Goal: Transaction & Acquisition: Purchase product/service

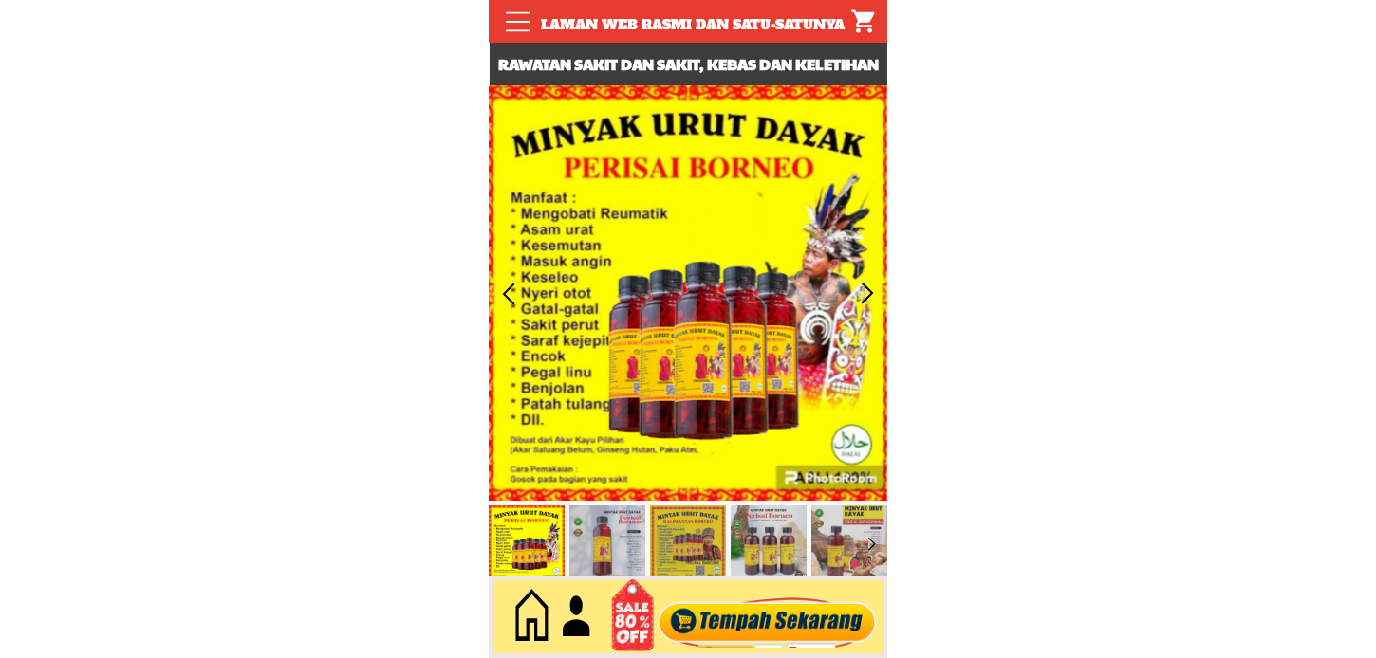
click at [702, 639] on div at bounding box center [768, 617] width 230 height 63
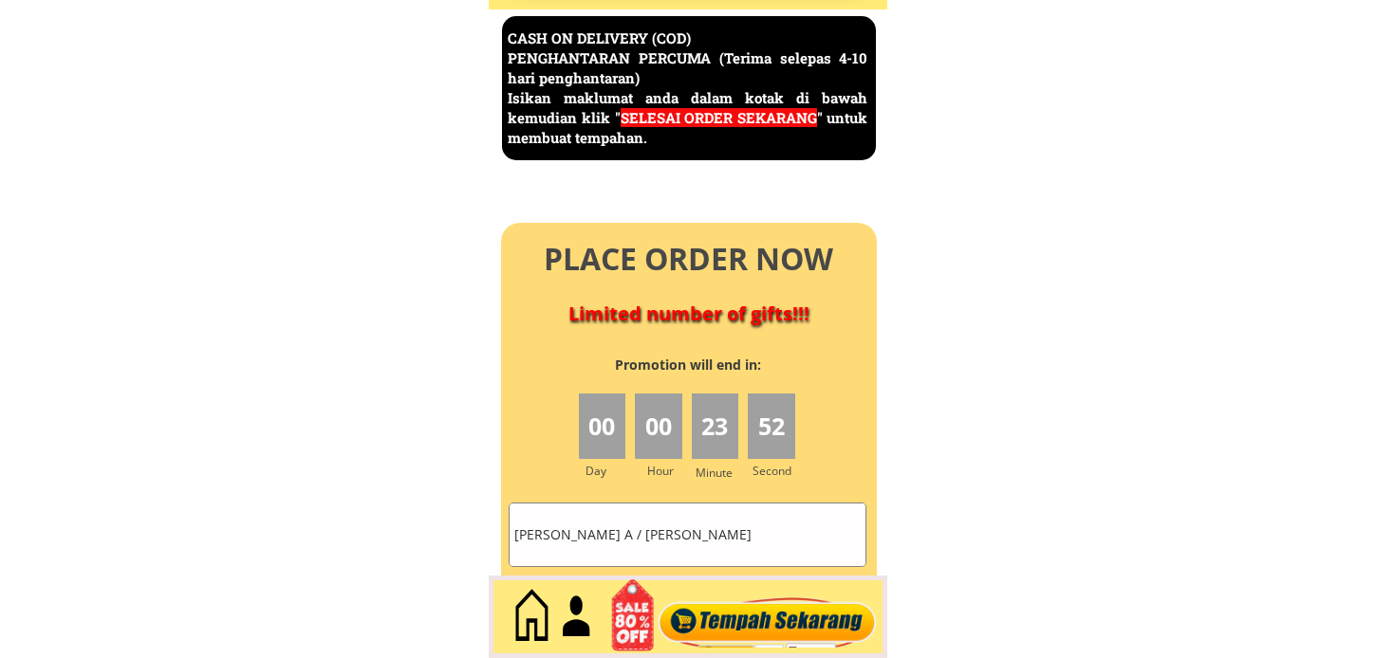
scroll to position [8232, 0]
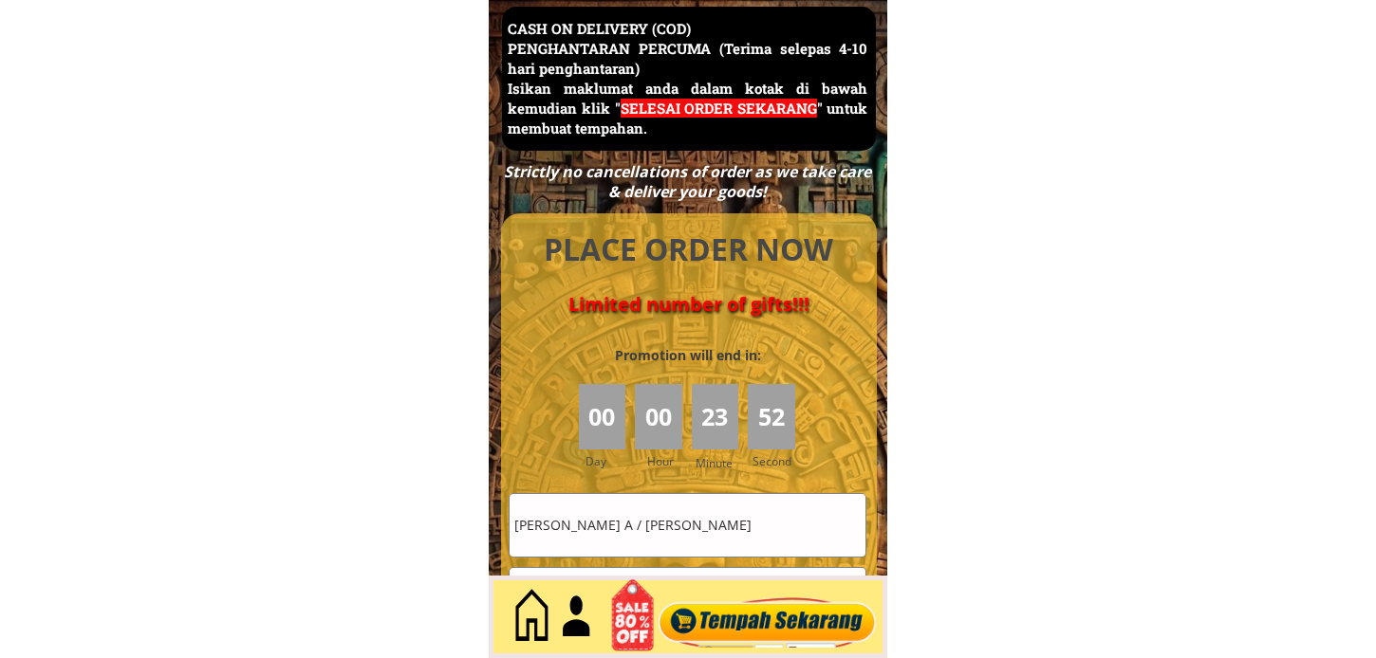
click at [717, 494] on input "[PERSON_NAME] A / [PERSON_NAME]" at bounding box center [688, 525] width 356 height 62
click at [717, 496] on input "[PERSON_NAME] A / [PERSON_NAME]" at bounding box center [688, 525] width 356 height 62
type input "[PERSON_NAME]"
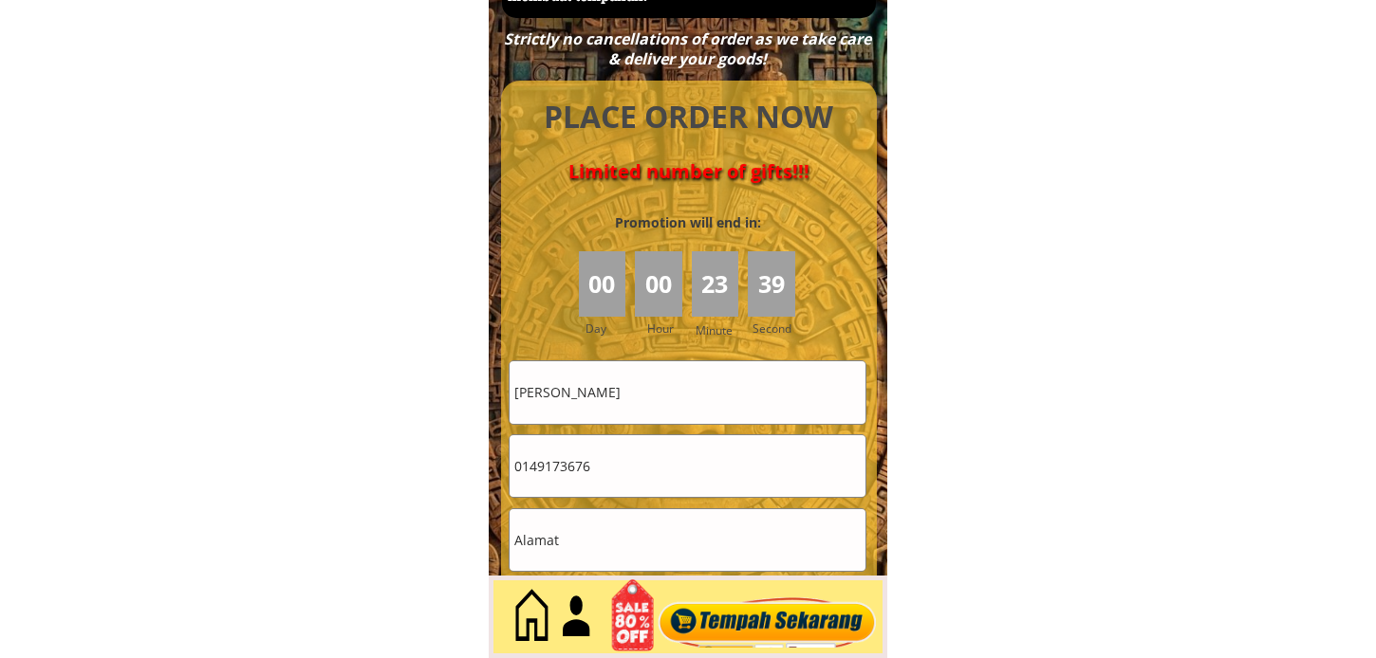
scroll to position [8443, 0]
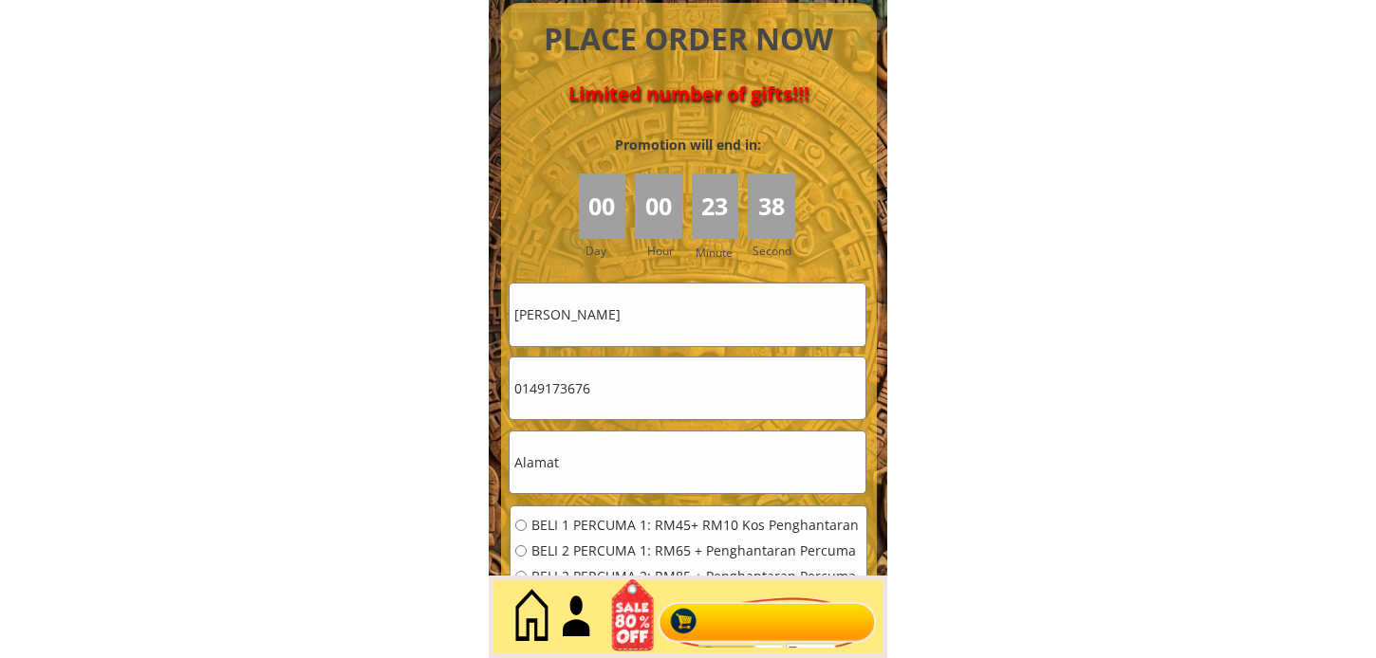
click at [659, 422] on form "BELI 1 PERCUMA 1: RM45+ RM10 Kos Penghantaran BELI 2 PERCUMA 1: RM65 + Penghant…" at bounding box center [688, 503] width 359 height 440
click at [646, 455] on input "text" at bounding box center [688, 463] width 356 height 62
paste input "Petisurat13 Ranau 89308 [GEOGRAPHIC_DATA]"
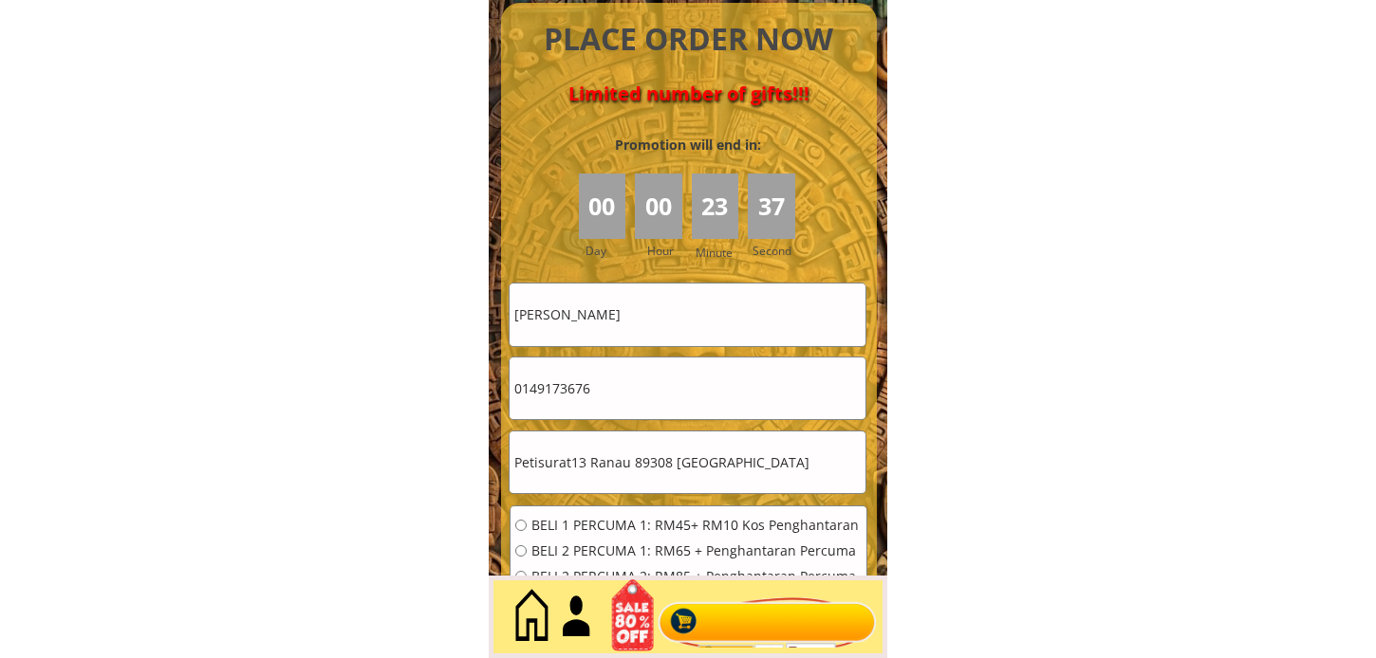
type input "Petisurat13 Ranau 89308 [GEOGRAPHIC_DATA]"
click at [630, 385] on input "0149173676" at bounding box center [688, 389] width 356 height 62
type input "01136646567"
click at [612, 553] on span "BELI 2 PERCUMA 1: RM65 + Penghantaran Percuma" at bounding box center [696, 551] width 330 height 13
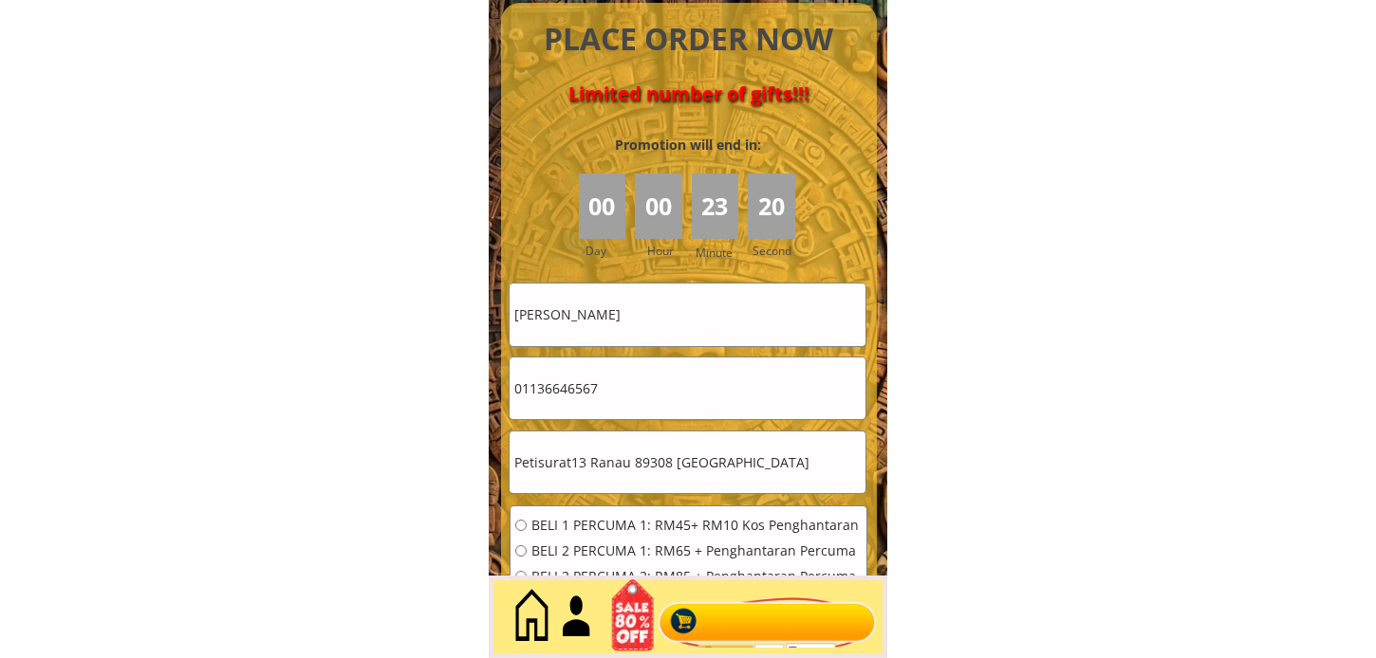
radio input "true"
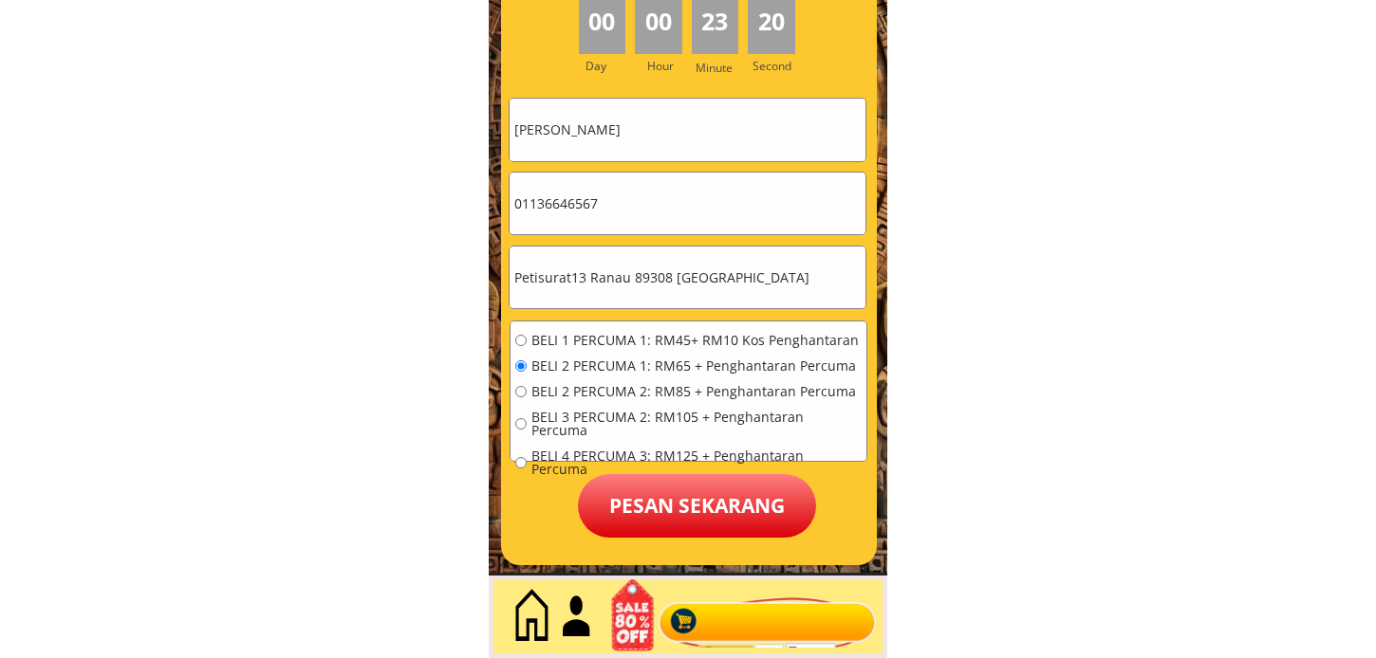
scroll to position [8654, 0]
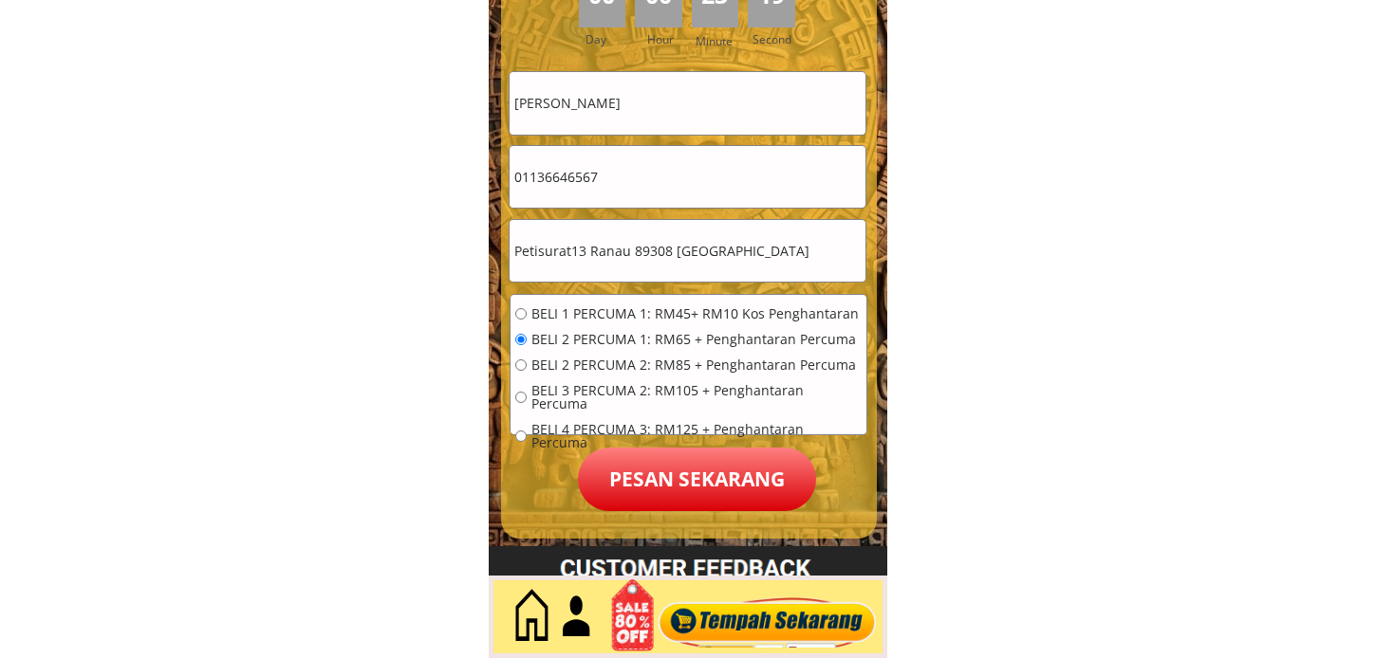
click at [714, 474] on p "Pesan sekarang" at bounding box center [697, 480] width 238 height 64
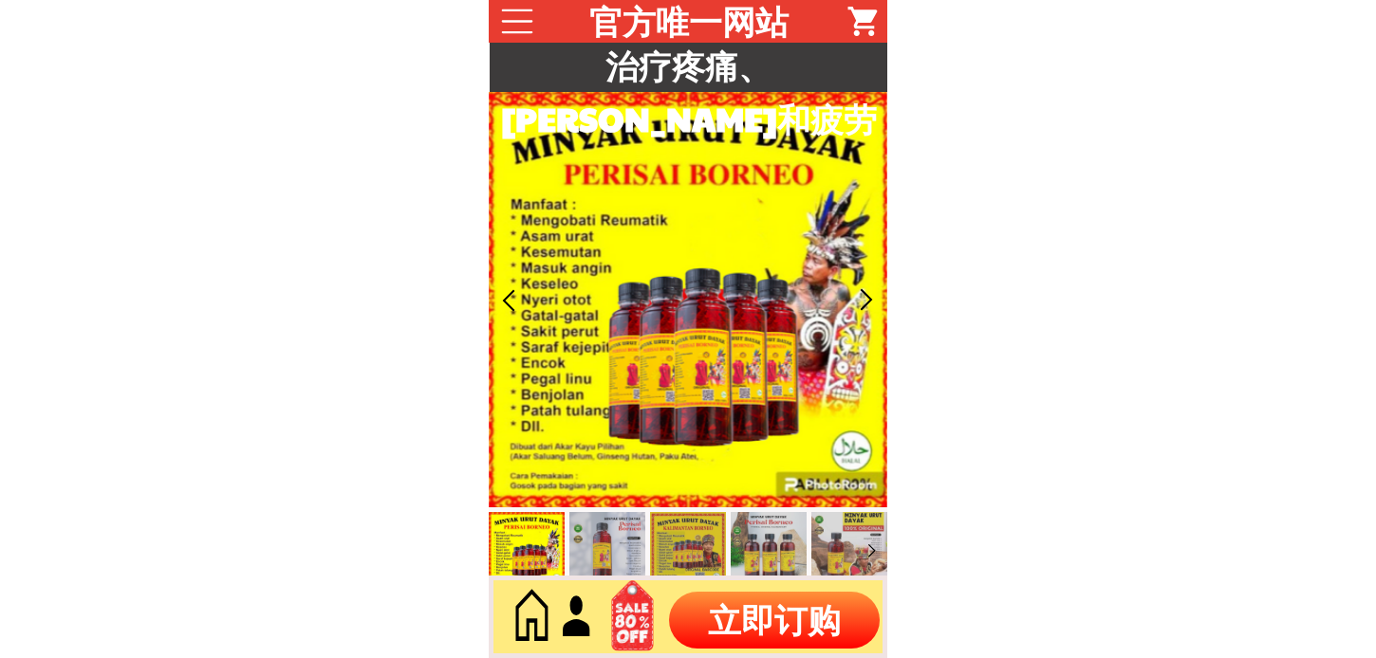
click at [762, 612] on p "立即订购" at bounding box center [774, 620] width 211 height 57
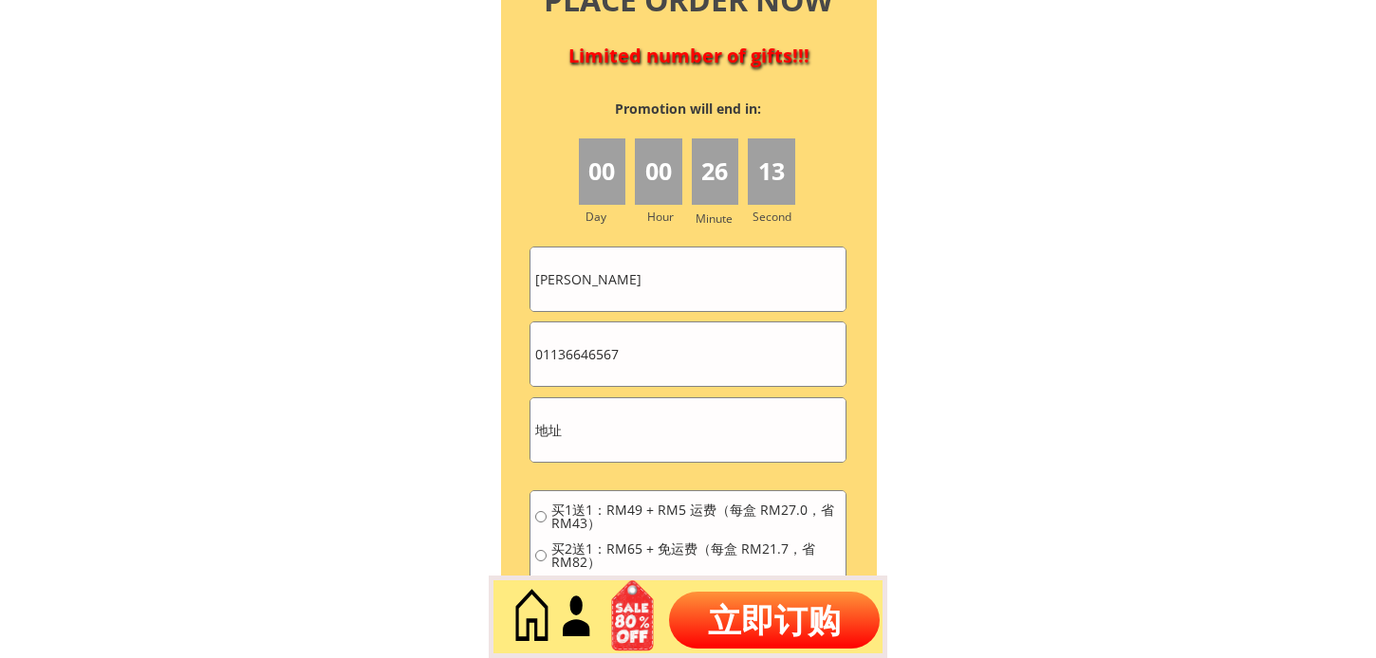
scroll to position [8431, 0]
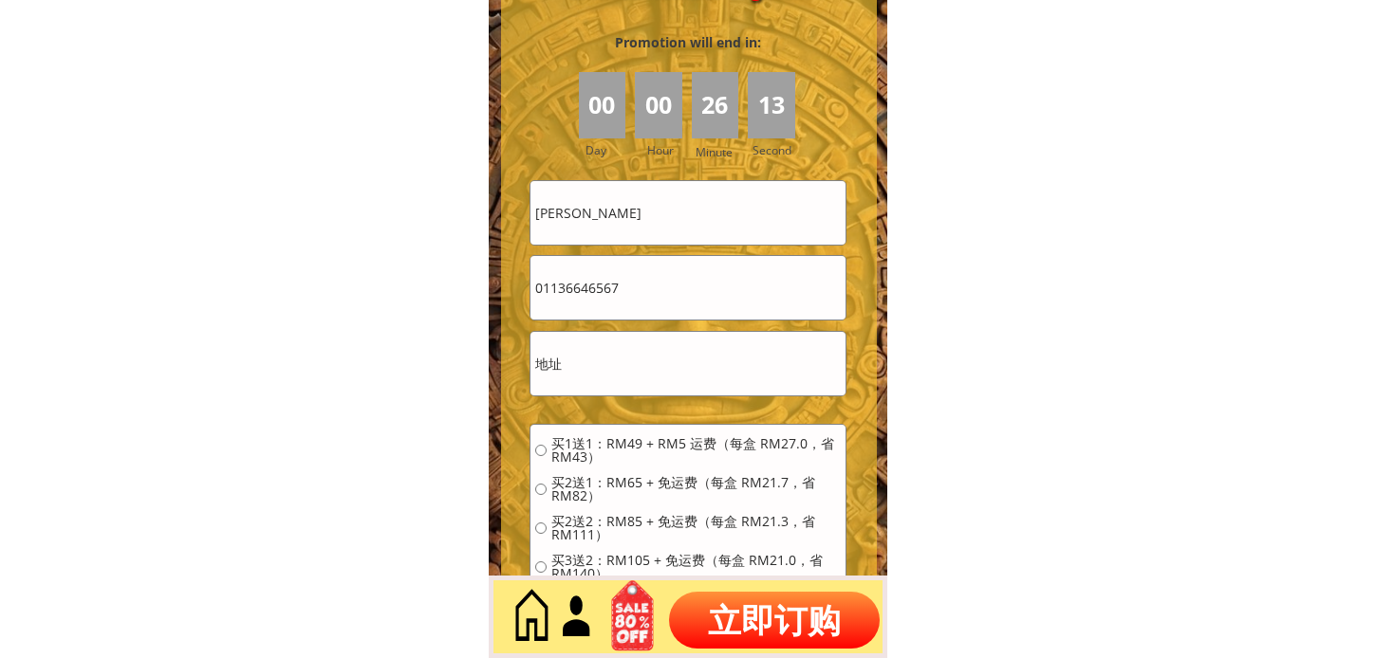
click at [679, 266] on input "01136646567" at bounding box center [687, 288] width 315 height 64
click at [693, 235] on input "[PERSON_NAME]" at bounding box center [687, 213] width 315 height 64
paste input "Yin Fung Len"
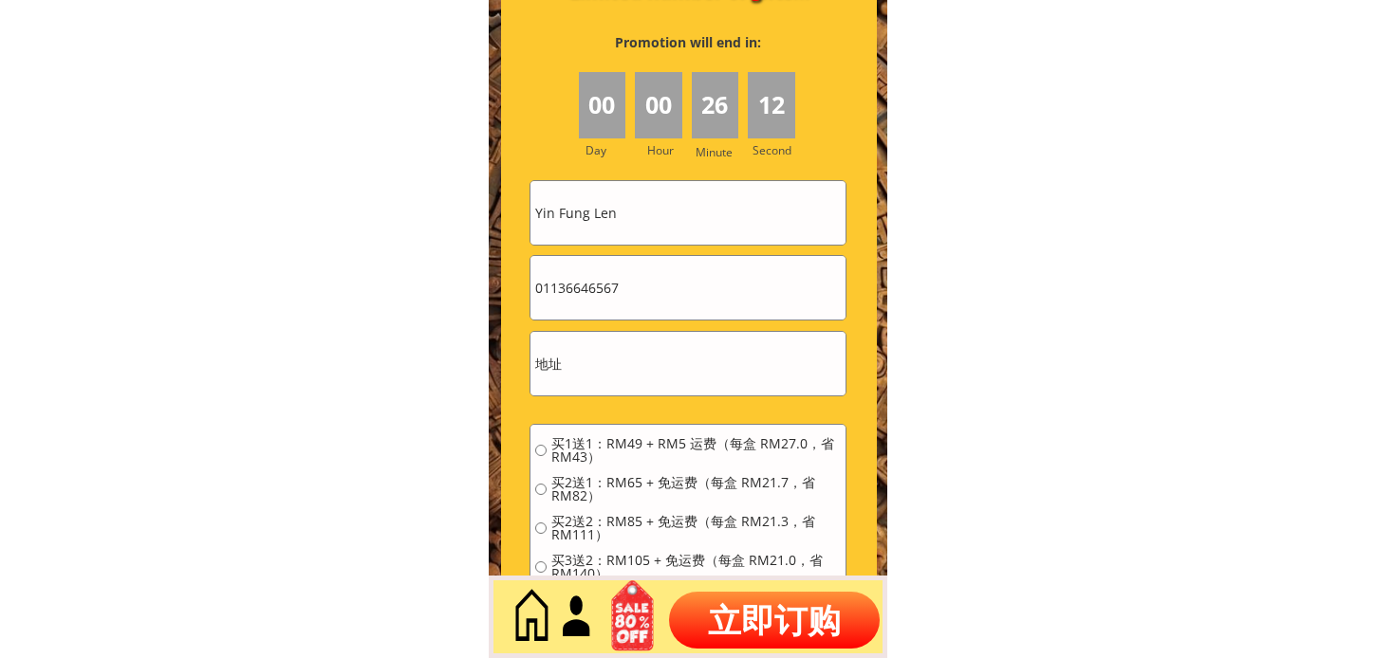
type input "Yin Fung Len"
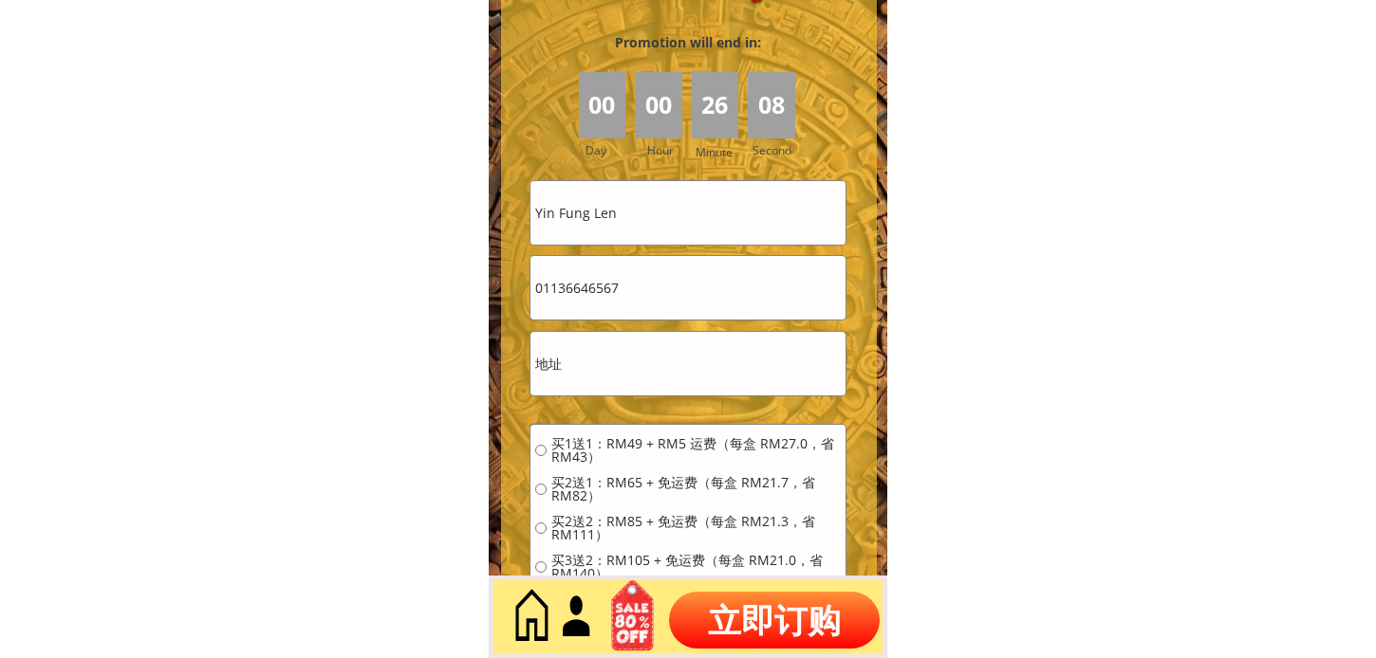
click at [661, 283] on input "01136646567" at bounding box center [687, 288] width 315 height 64
paste input "68159118"
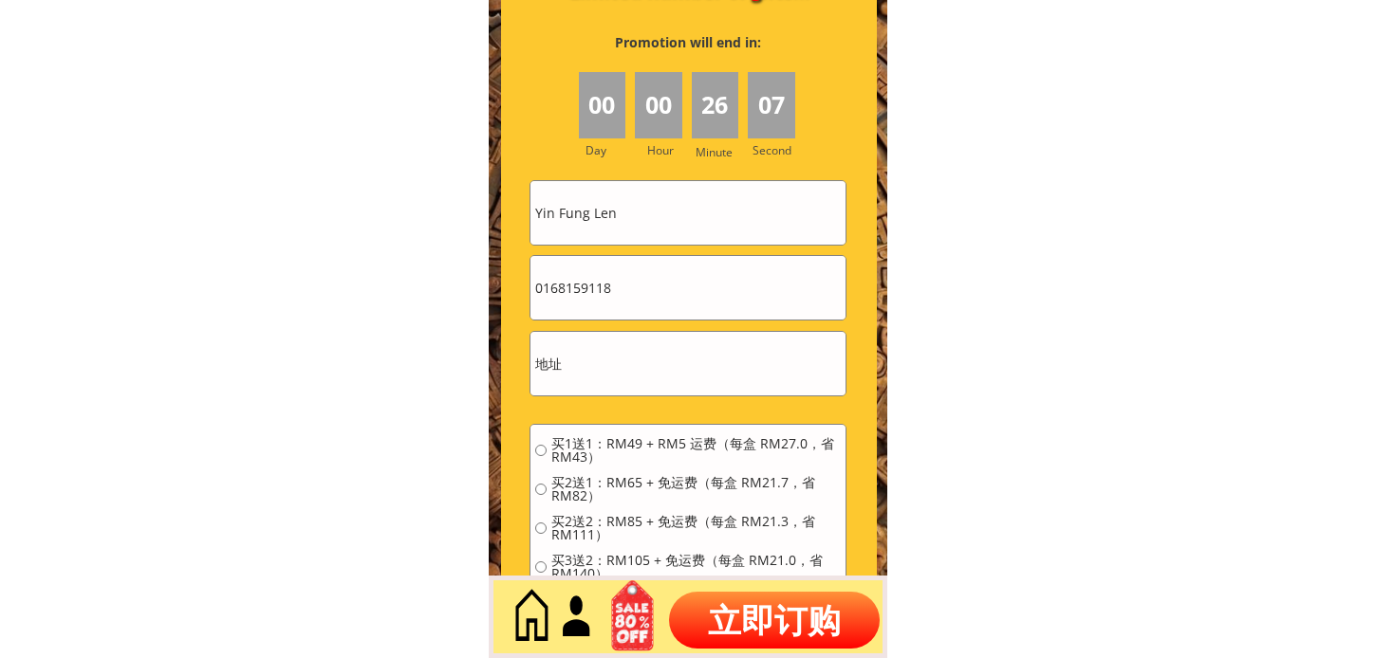
type input "0168159118"
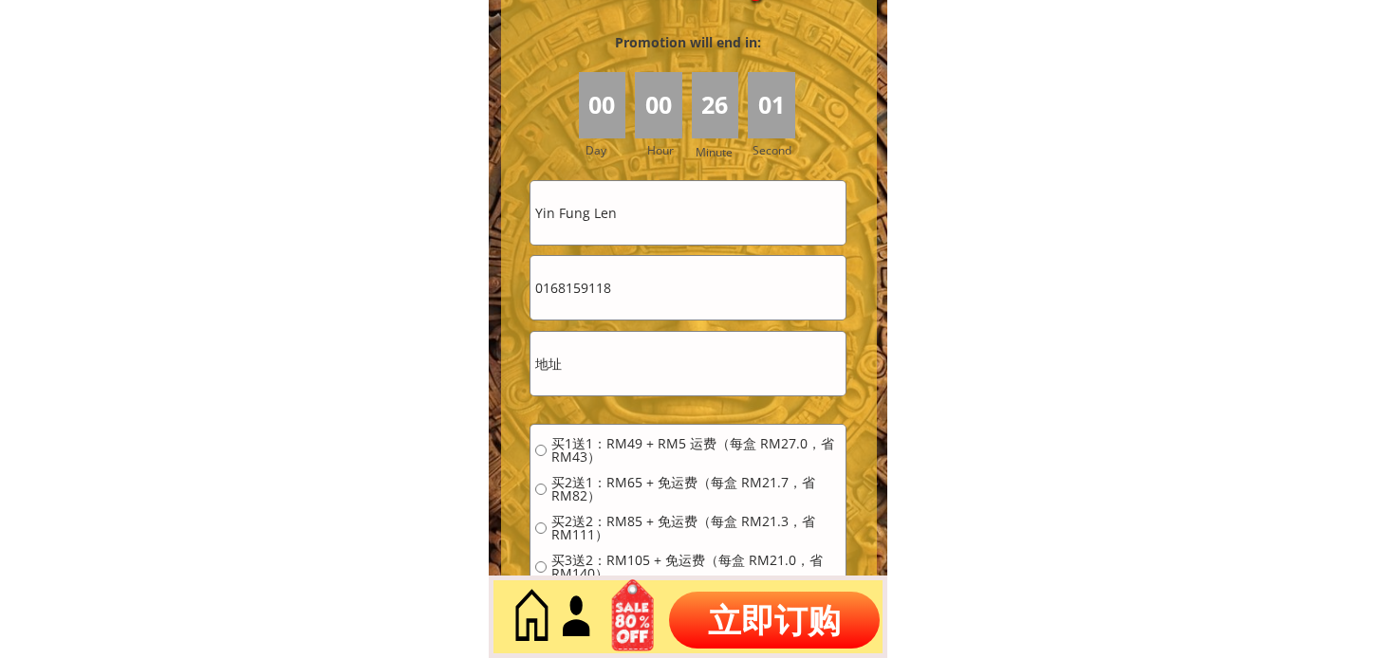
click at [607, 372] on input "text" at bounding box center [687, 364] width 315 height 64
paste input "Taman Sri Pulutan, House No 1"
type input "Taman Sri Pulutan, House No 1"
click at [653, 476] on span "买2送1：RM65 + 免运费（每盒 RM21.7，省 RM82）" at bounding box center [695, 489] width 289 height 27
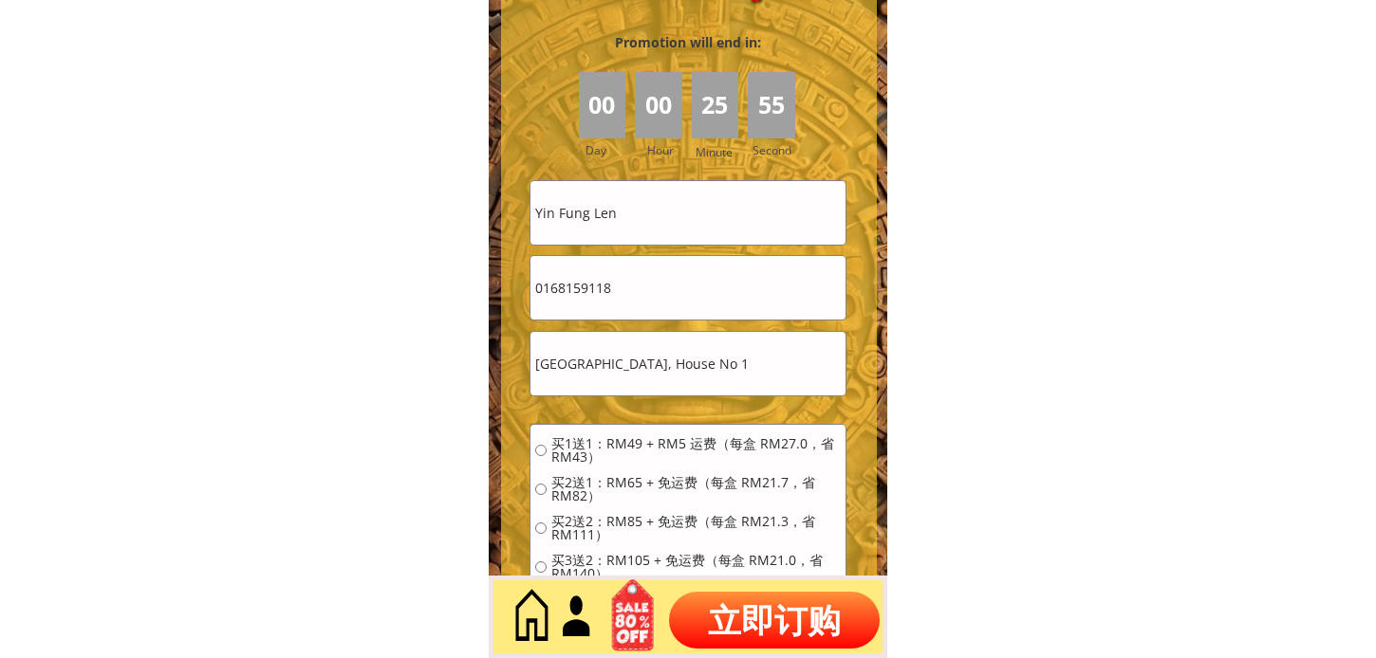
radio input "true"
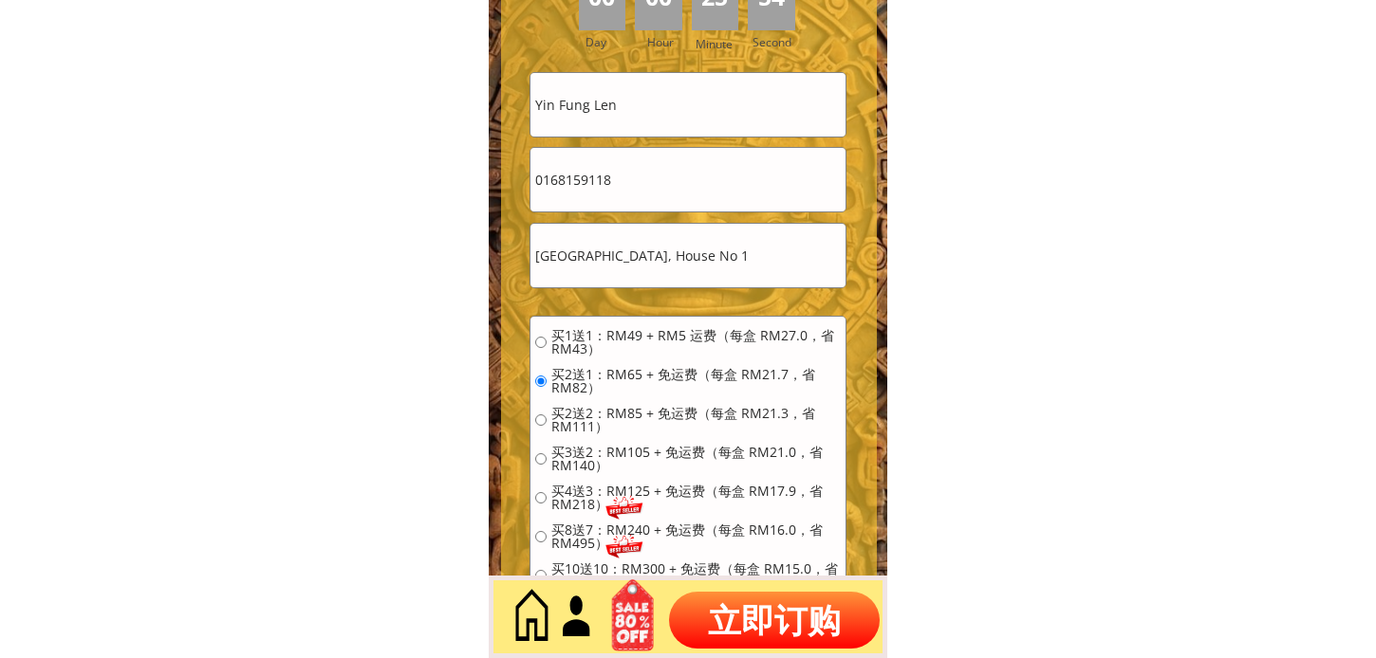
scroll to position [8642, 0]
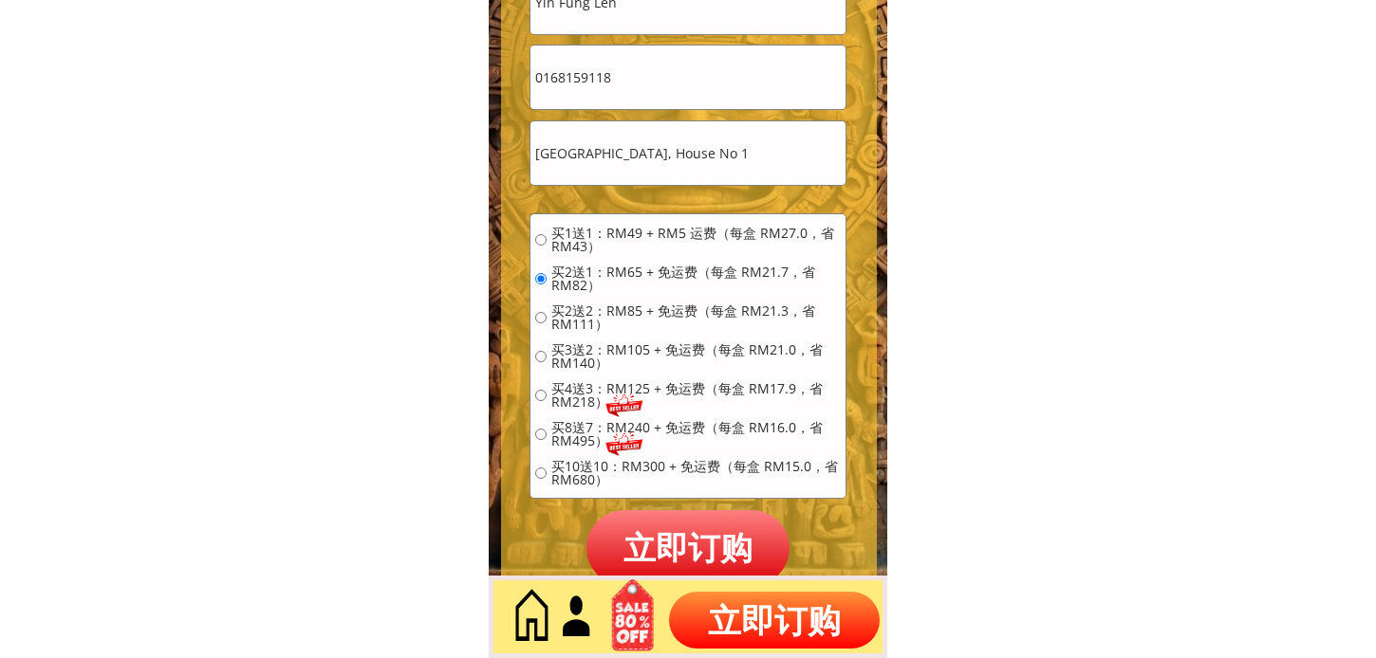
click at [637, 538] on p "立即订购" at bounding box center [687, 547] width 203 height 75
